Goal: Task Accomplishment & Management: Manage account settings

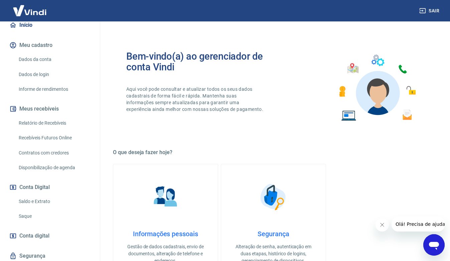
scroll to position [67, 0]
click at [56, 115] on link "Relatório de Recebíveis" at bounding box center [54, 122] width 76 height 14
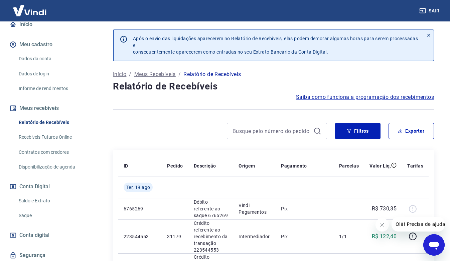
scroll to position [89, 0]
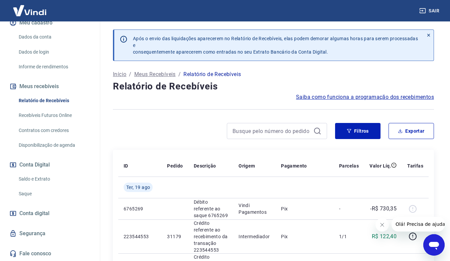
click at [43, 176] on link "Saldo e Extrato" at bounding box center [54, 179] width 76 height 14
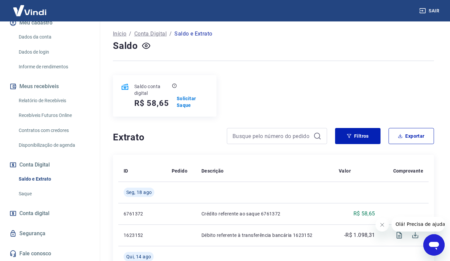
scroll to position [33, 0]
click at [42, 103] on link "Relatório de Recebíveis" at bounding box center [54, 101] width 76 height 14
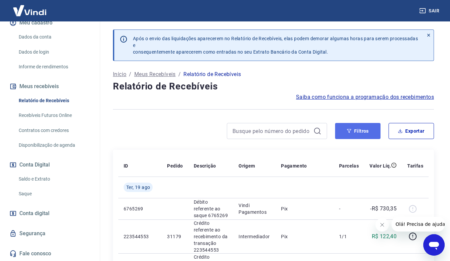
click at [360, 129] on button "Filtros" at bounding box center [357, 131] width 45 height 16
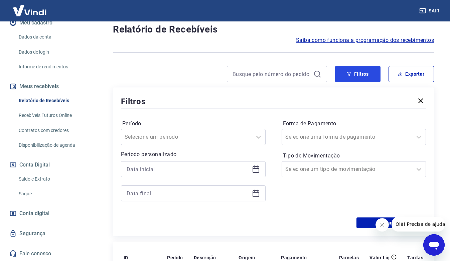
scroll to position [134, 0]
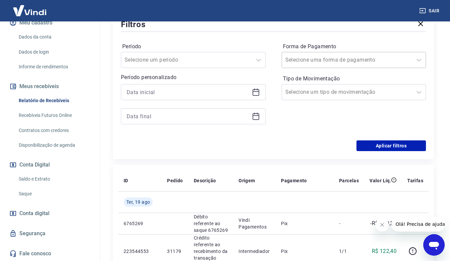
click at [410, 62] on div "Selecione uma forma de pagamento" at bounding box center [347, 60] width 131 height 12
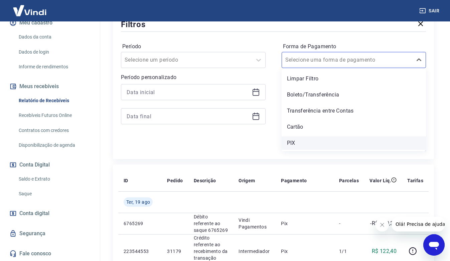
click at [303, 143] on div "PIX" at bounding box center [354, 142] width 145 height 13
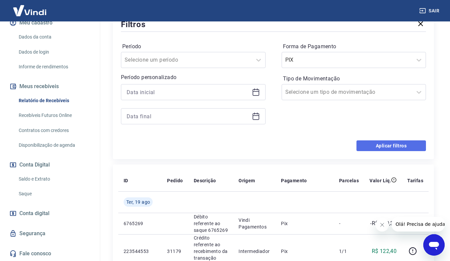
click at [364, 146] on button "Aplicar filtros" at bounding box center [392, 145] width 70 height 11
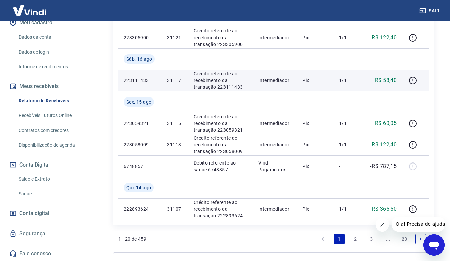
scroll to position [502, 0]
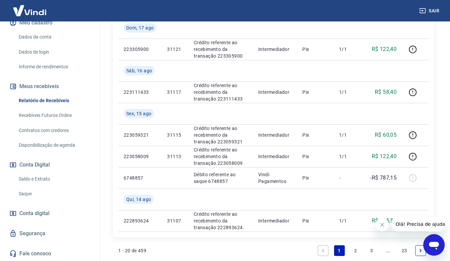
drag, startPoint x: 381, startPoint y: 225, endPoint x: 381, endPoint y: 222, distance: 3.7
click at [381, 225] on icon "Fechar mensagem da empresa" at bounding box center [382, 224] width 5 height 5
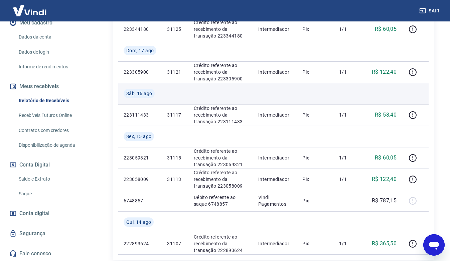
scroll to position [468, 0]
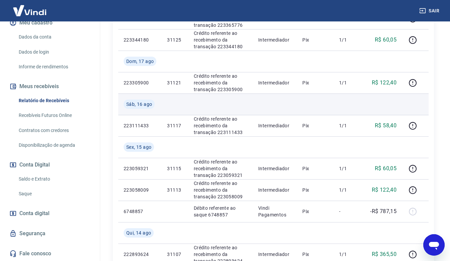
click at [424, 234] on button "Abrir janela de mensagens" at bounding box center [434, 244] width 21 height 21
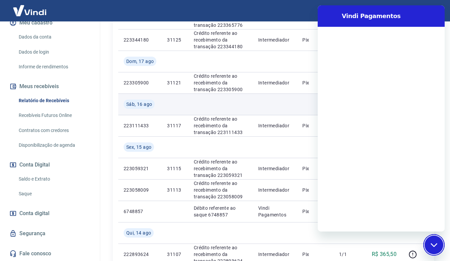
scroll to position [0, 0]
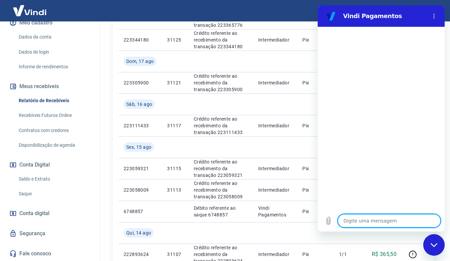
click at [435, 240] on div "Fechar janela de mensagens" at bounding box center [434, 244] width 20 height 20
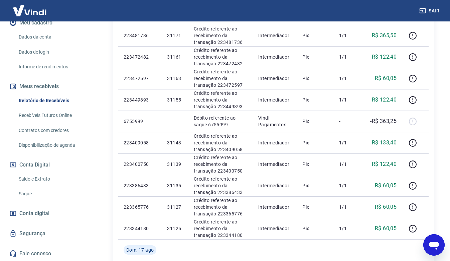
scroll to position [278, 0]
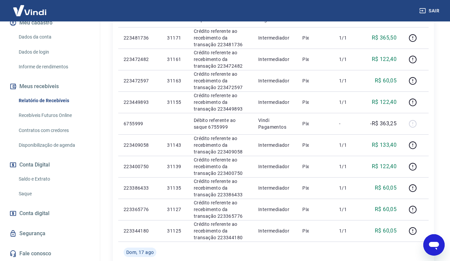
type textarea "x"
